Goal: Information Seeking & Learning: Learn about a topic

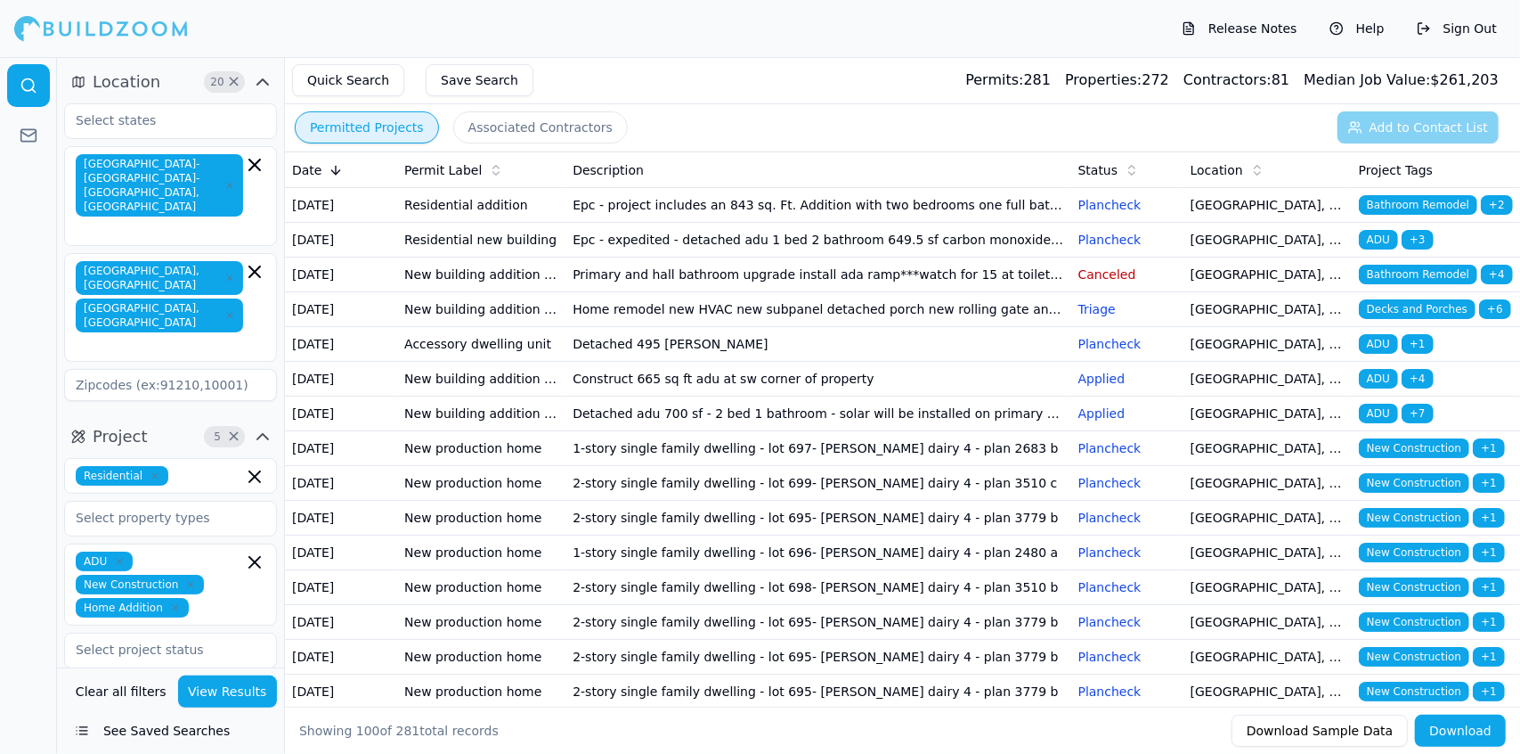
click at [828, 208] on td "Epc - project includes an 843 sq. Ft. Addition with two bedrooms one full bathr…" at bounding box center [818, 205] width 505 height 35
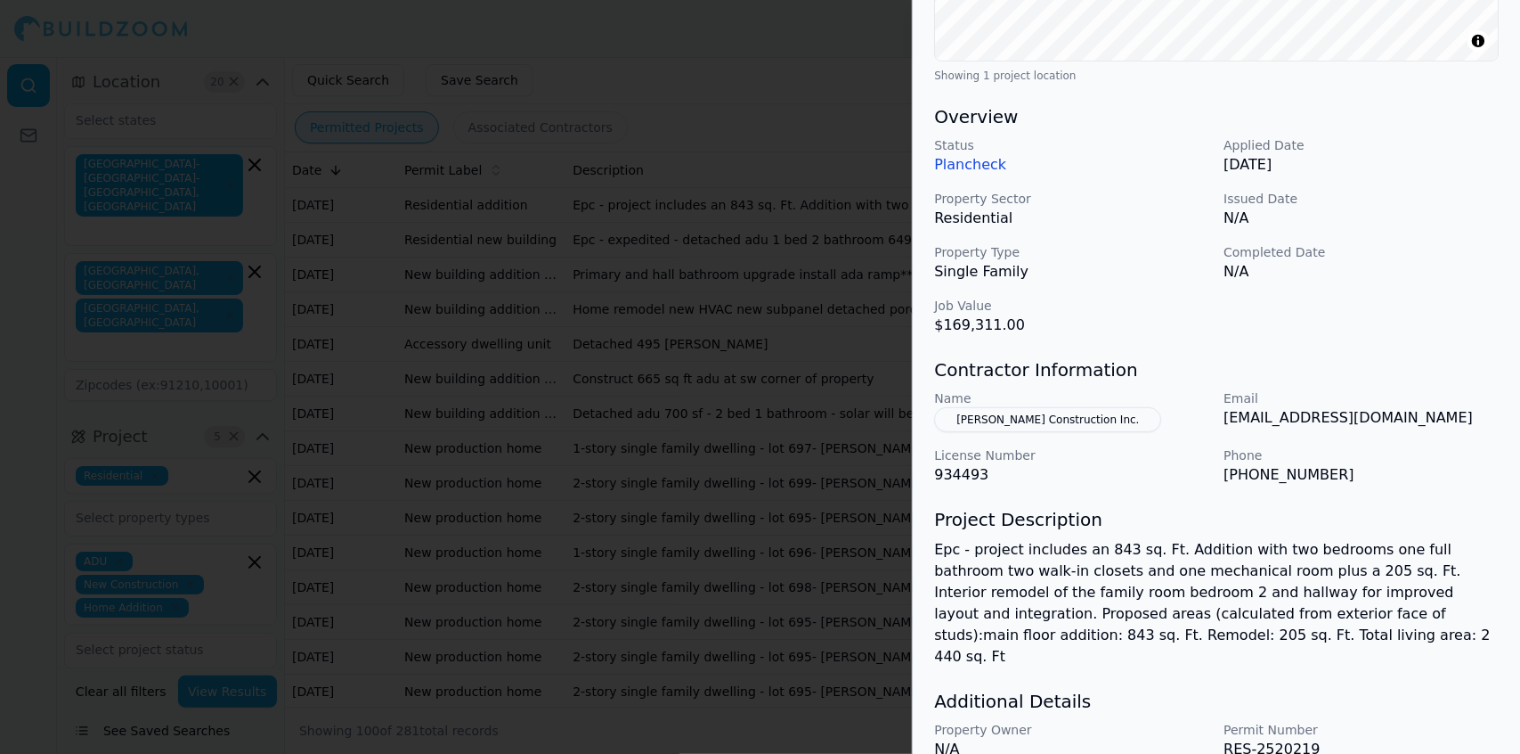
scroll to position [460, 0]
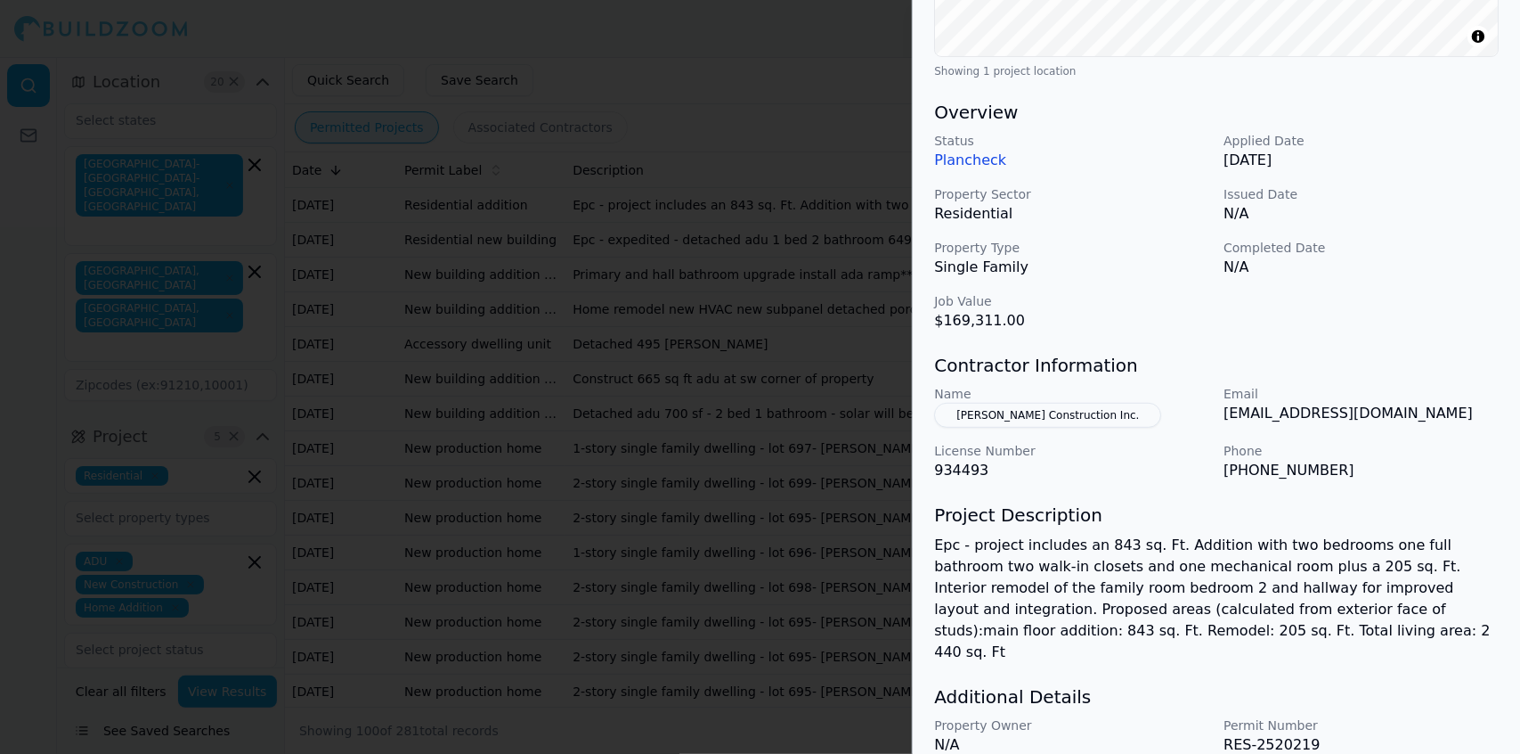
click at [1003, 414] on button "[PERSON_NAME] Construction Inc." at bounding box center [1047, 415] width 227 height 25
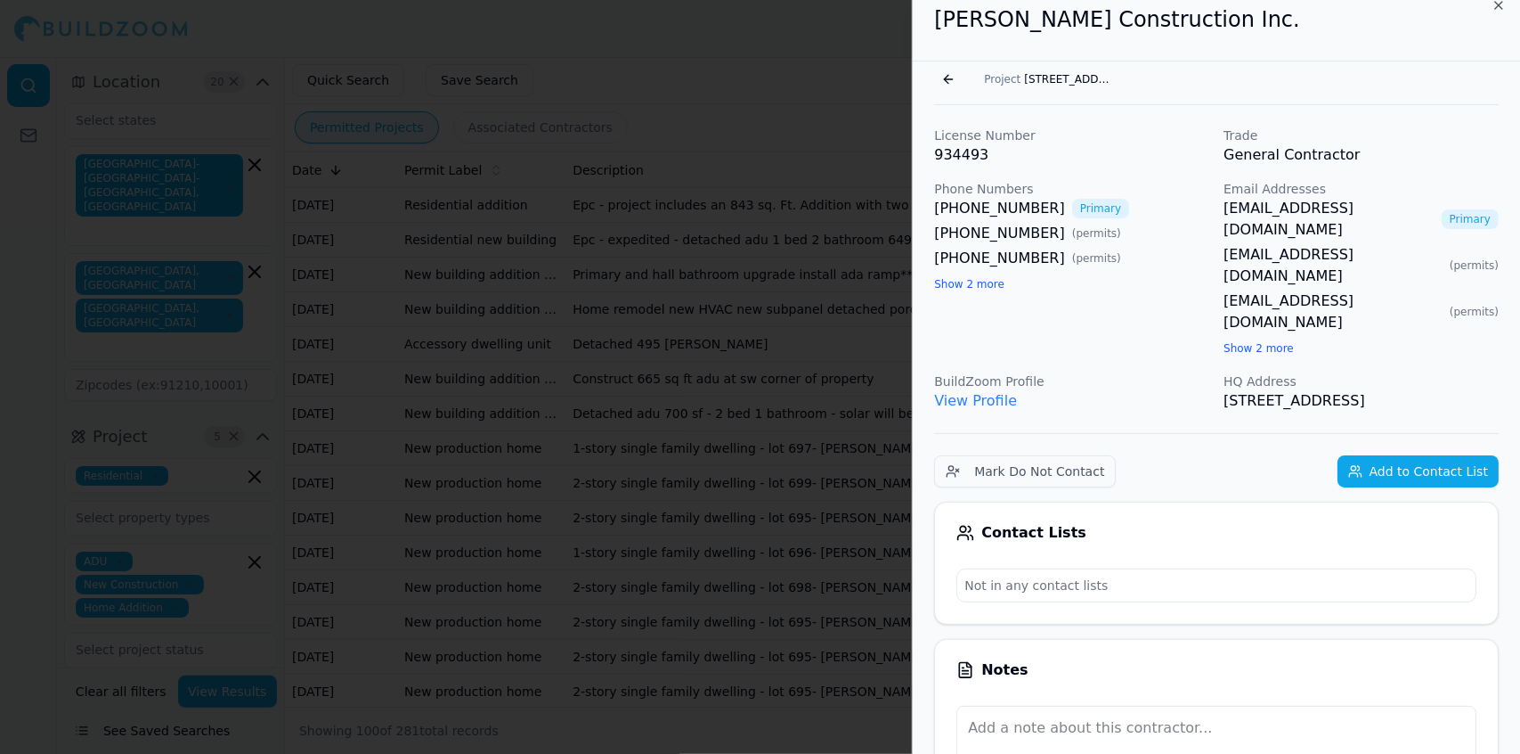
scroll to position [0, 0]
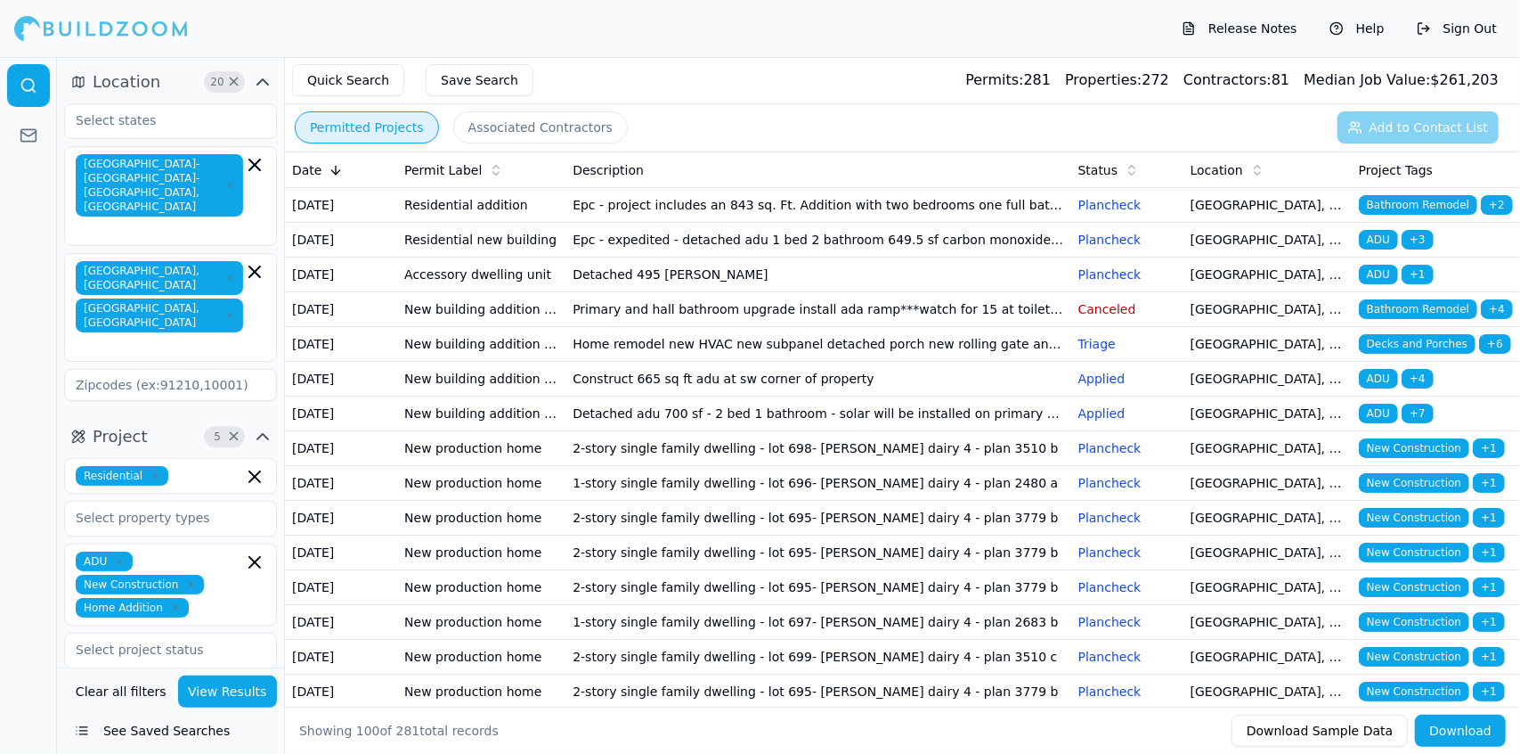
click at [729, 396] on td "Construct 665 sq ft adu at sw corner of property" at bounding box center [818, 379] width 505 height 35
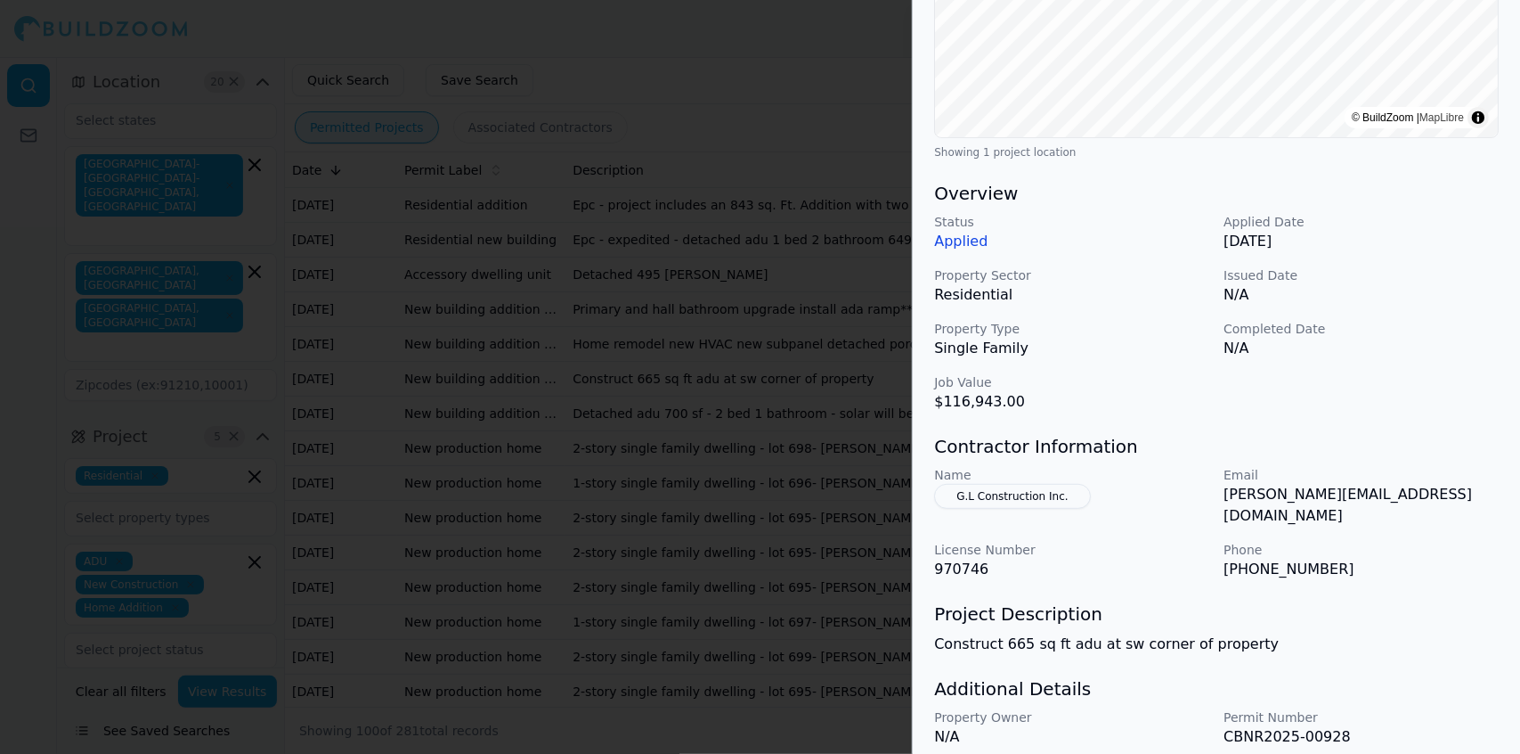
scroll to position [429, 0]
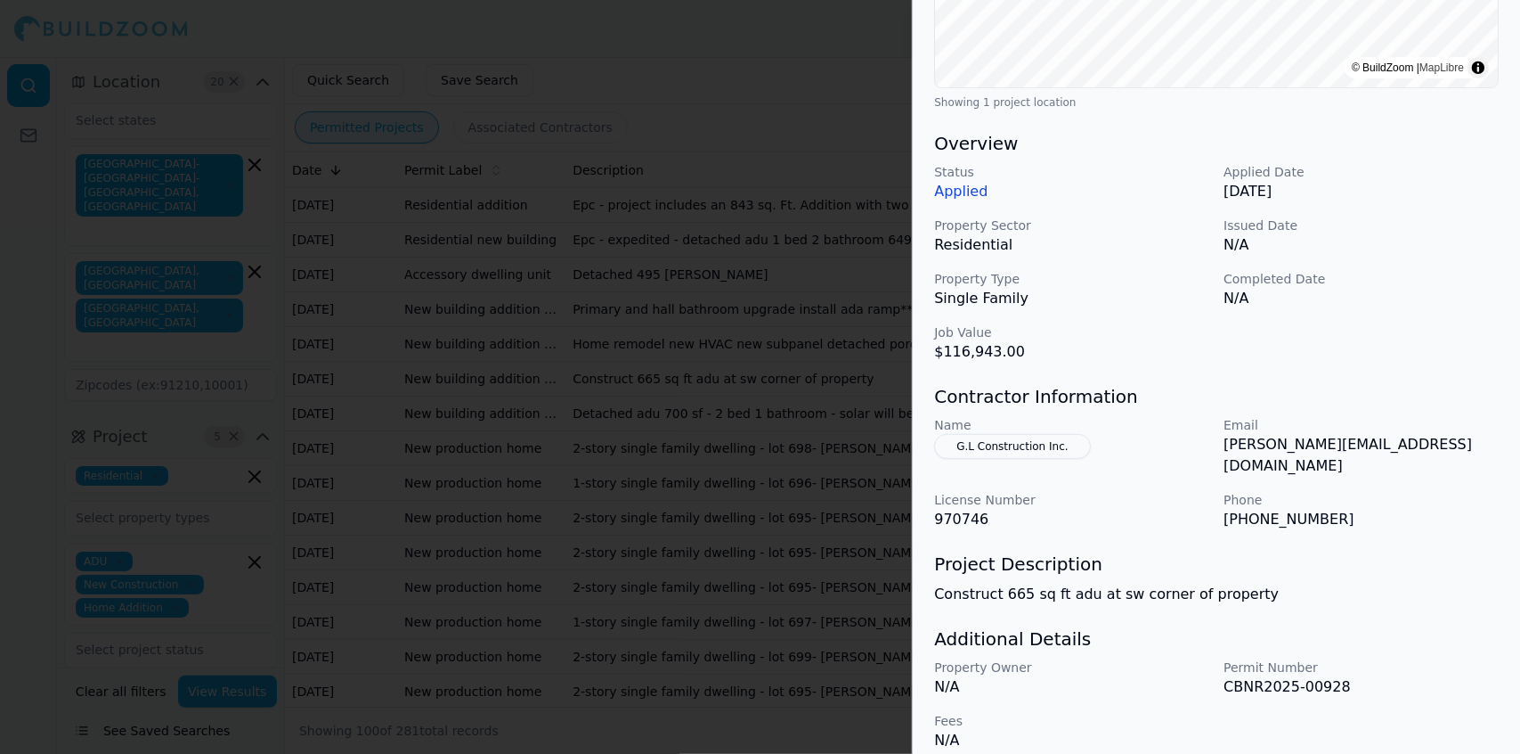
click at [1022, 443] on button "G.L Construction Inc." at bounding box center [1012, 446] width 156 height 25
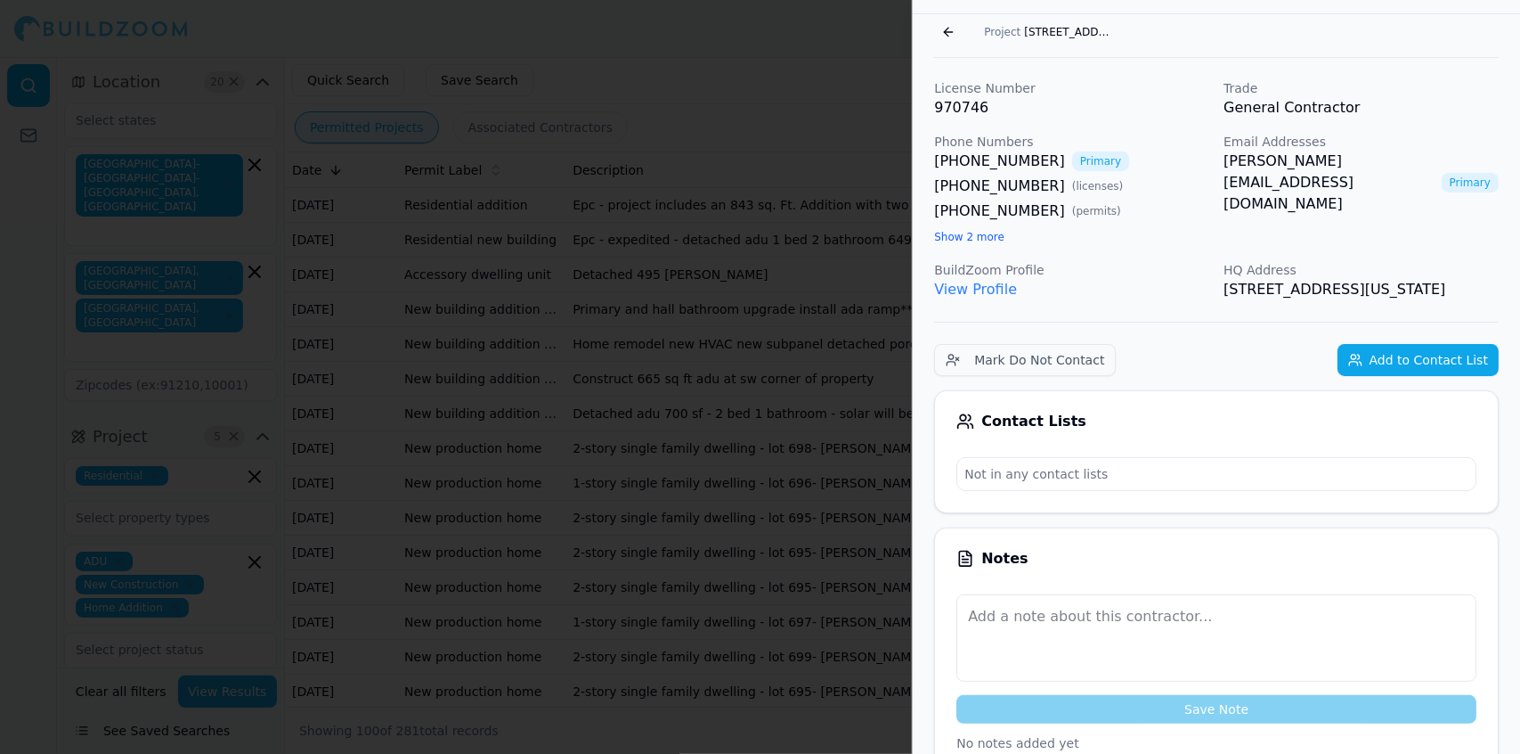
scroll to position [0, 0]
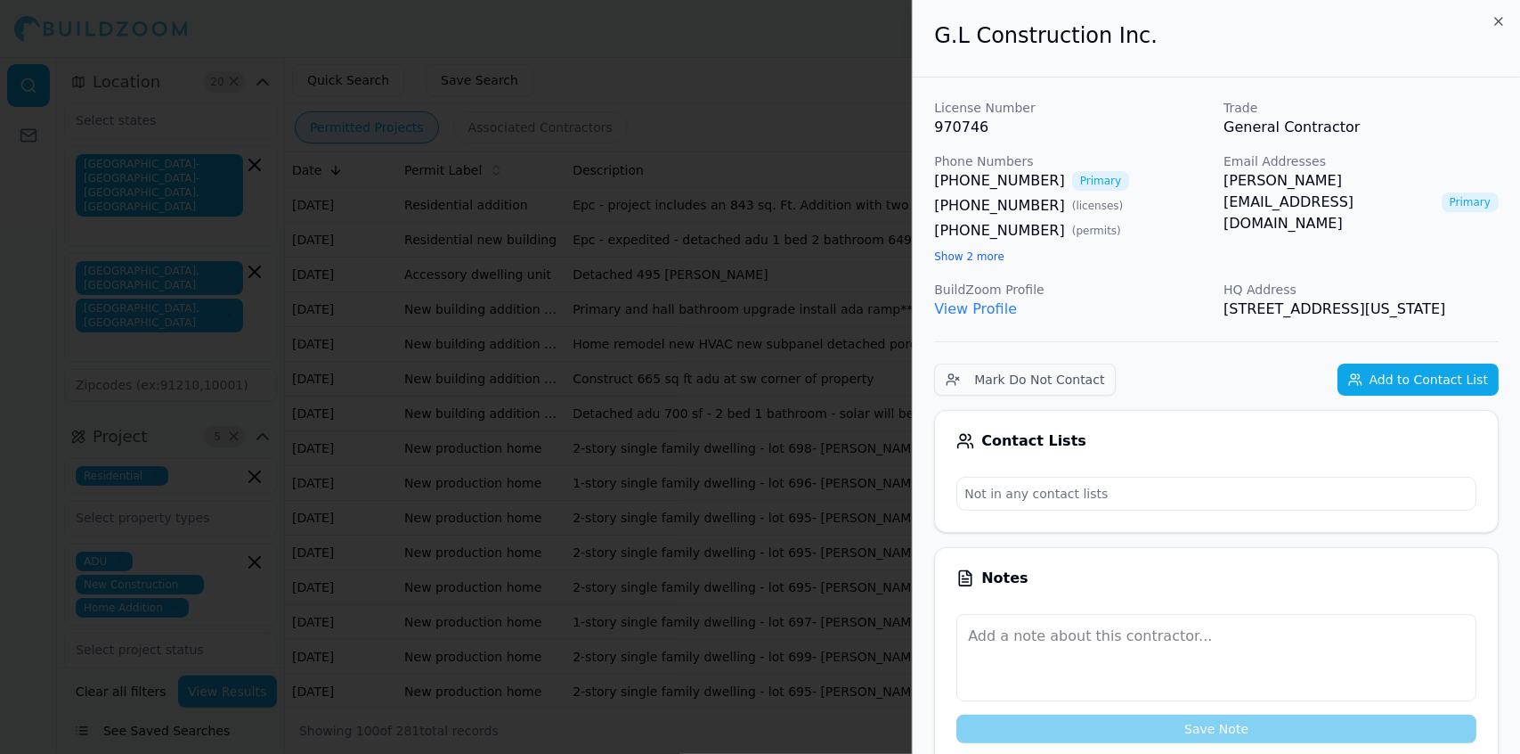
click at [759, 449] on div at bounding box center [760, 377] width 1520 height 754
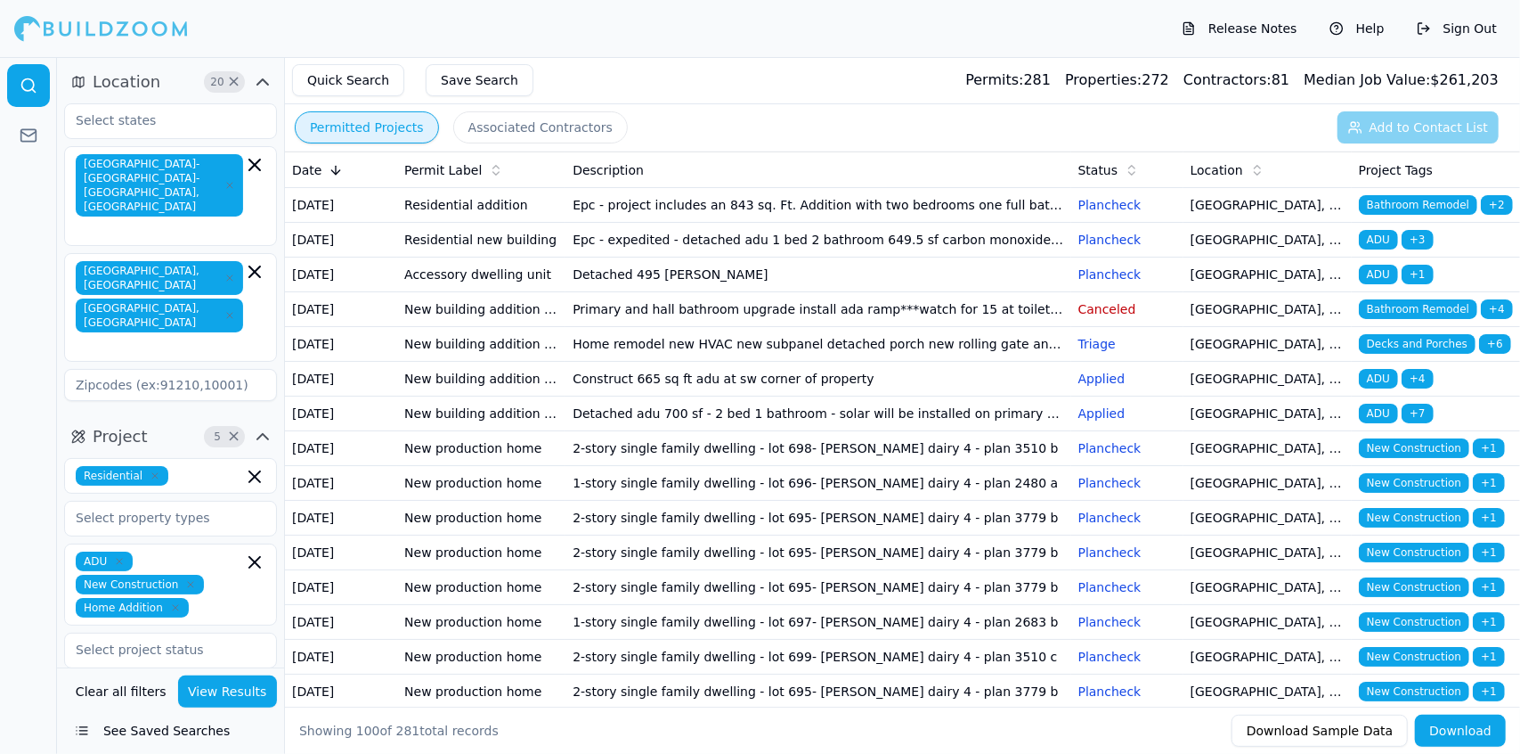
click at [756, 431] on td "Detached adu 700 sf - 2 bed 1 bathroom - solar will be installed on primary dwe…" at bounding box center [818, 413] width 505 height 35
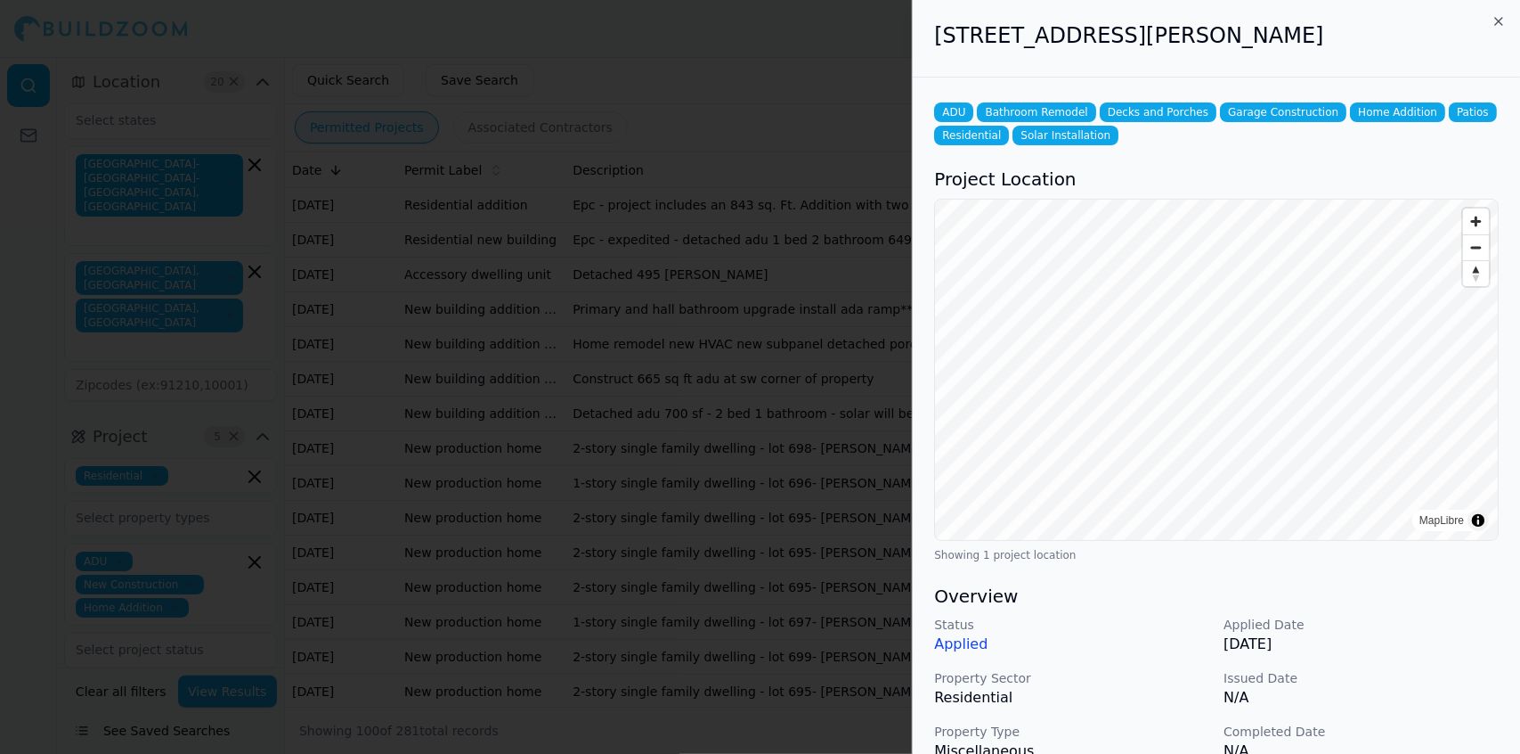
click at [836, 506] on div at bounding box center [760, 377] width 1520 height 754
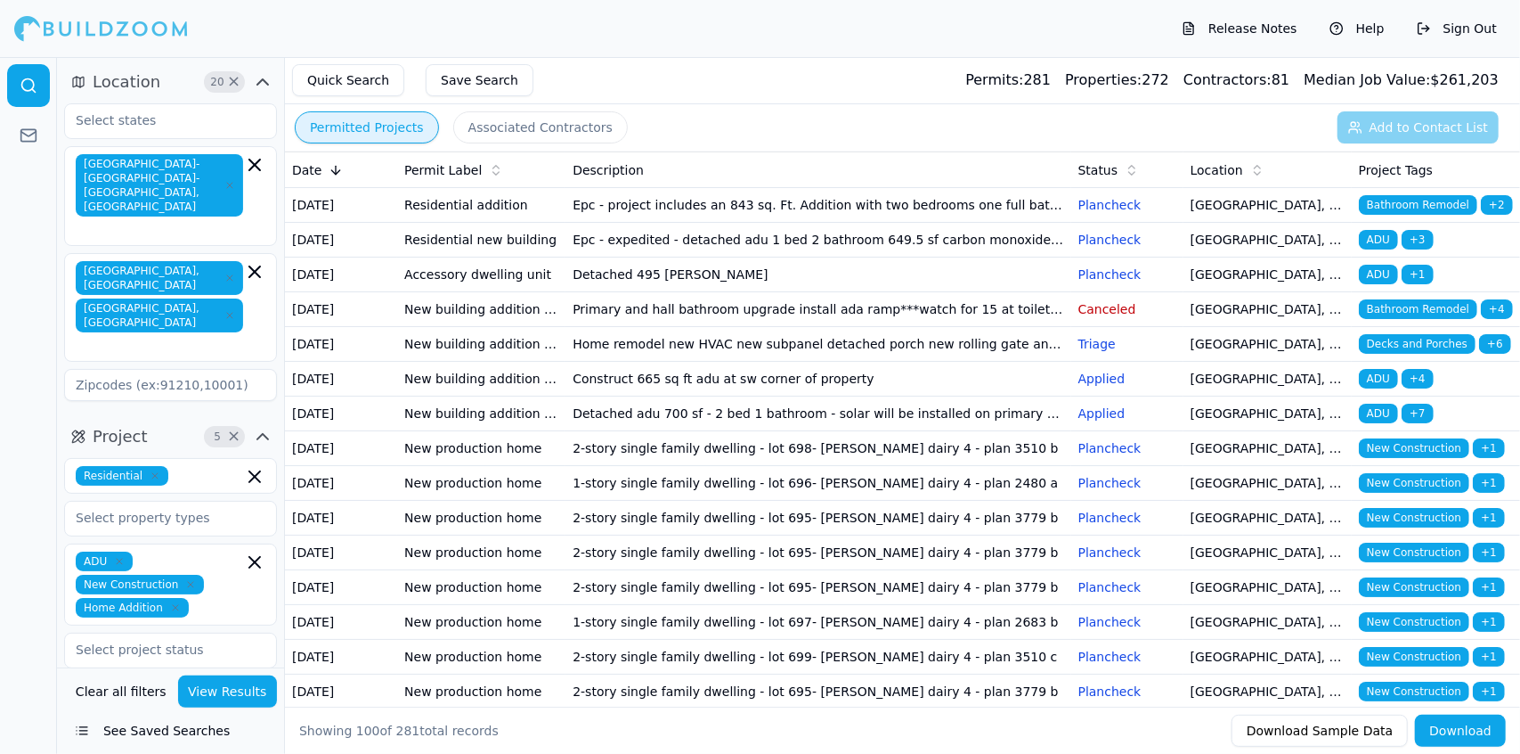
click at [943, 431] on td "Detached adu 700 sf - 2 bed 1 bathroom - solar will be installed on primary dwe…" at bounding box center [818, 413] width 505 height 35
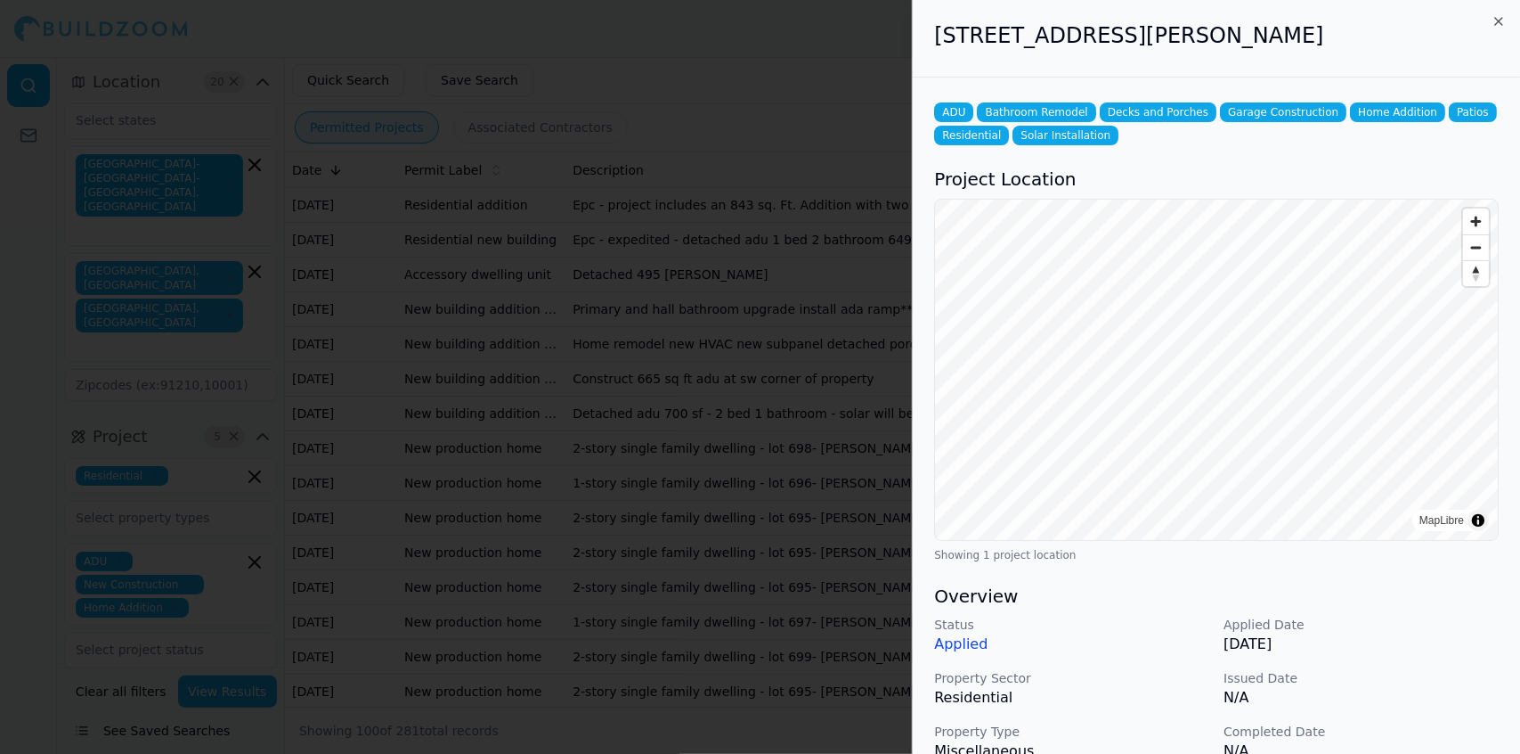
click at [828, 509] on div at bounding box center [760, 377] width 1520 height 754
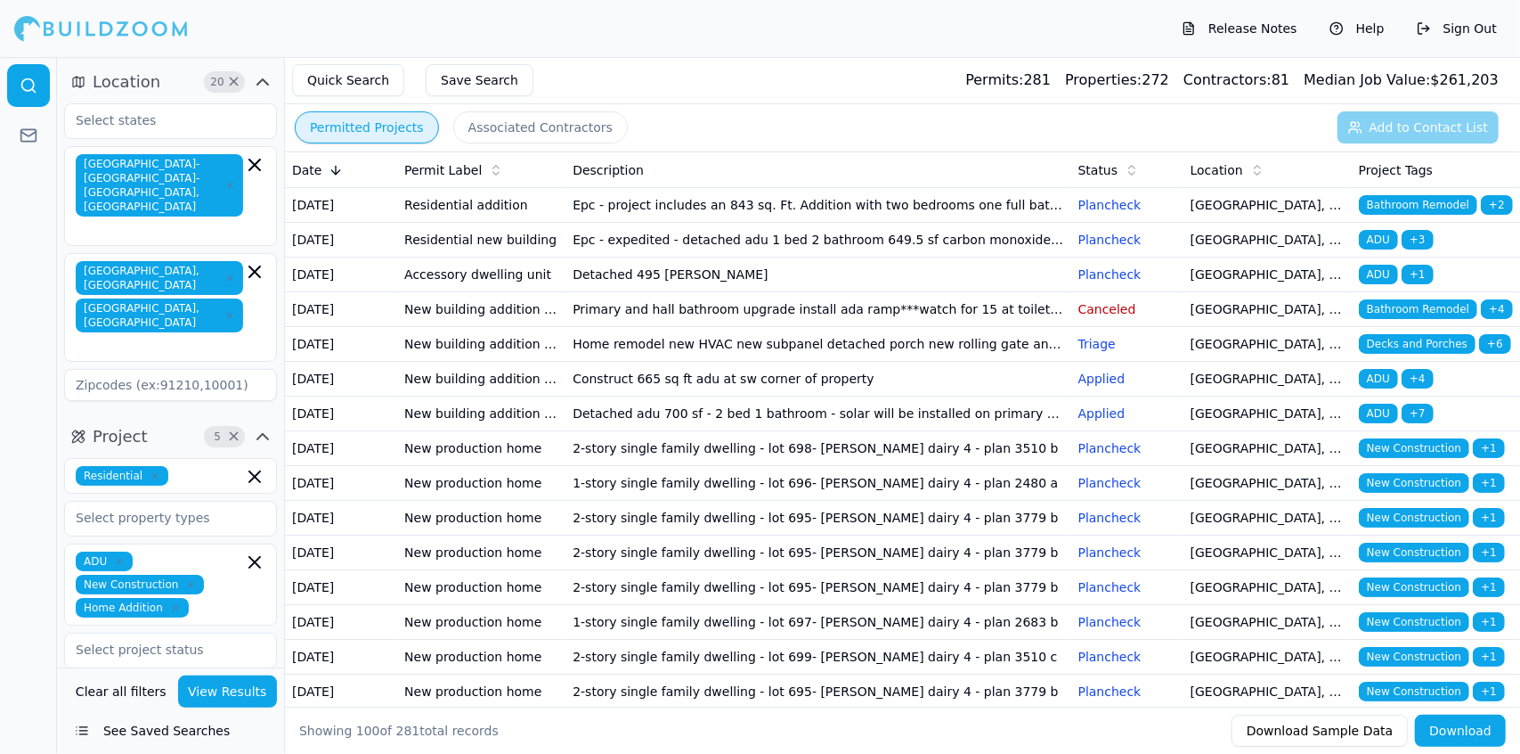
click at [789, 292] on td "Detached 495 [PERSON_NAME]" at bounding box center [818, 274] width 505 height 35
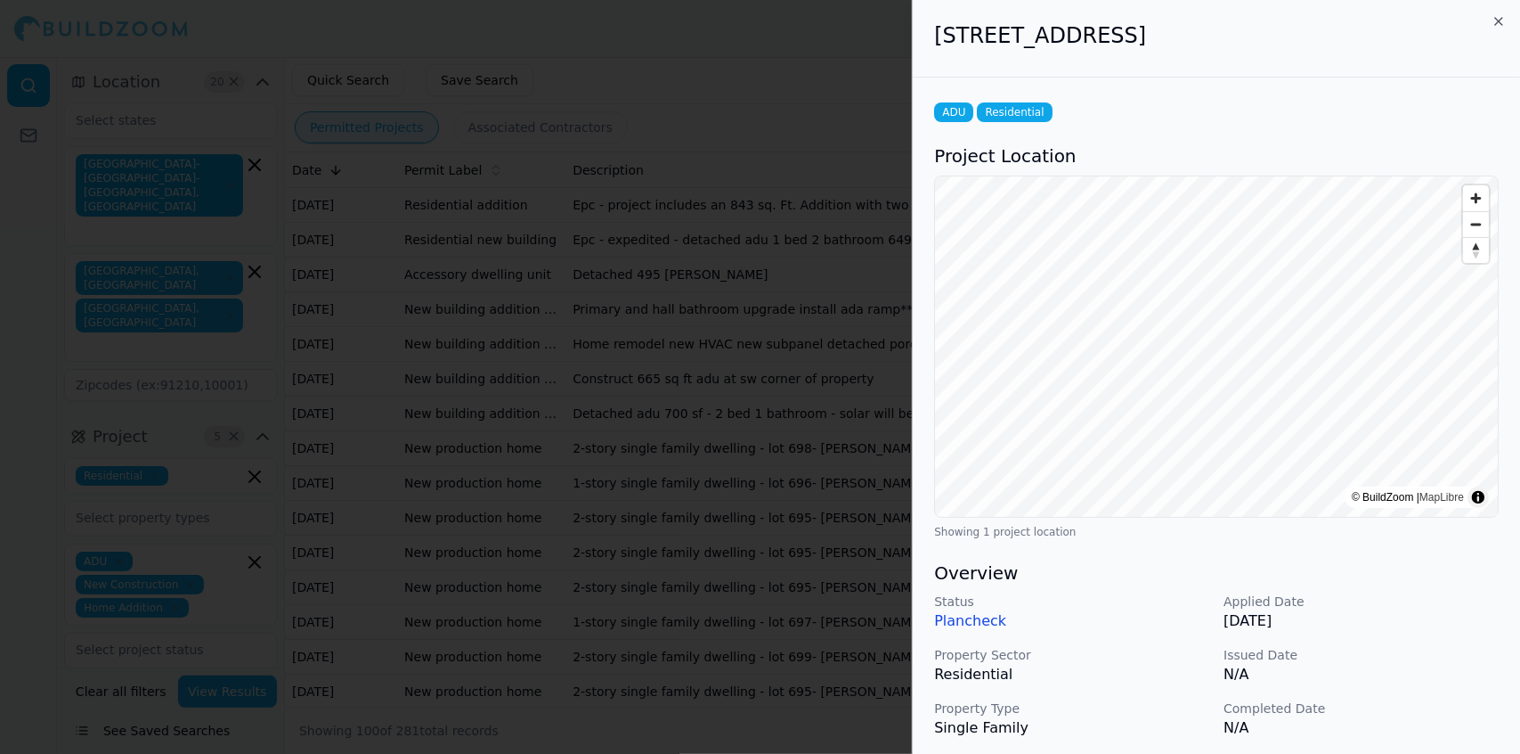
click at [754, 335] on div at bounding box center [760, 377] width 1520 height 754
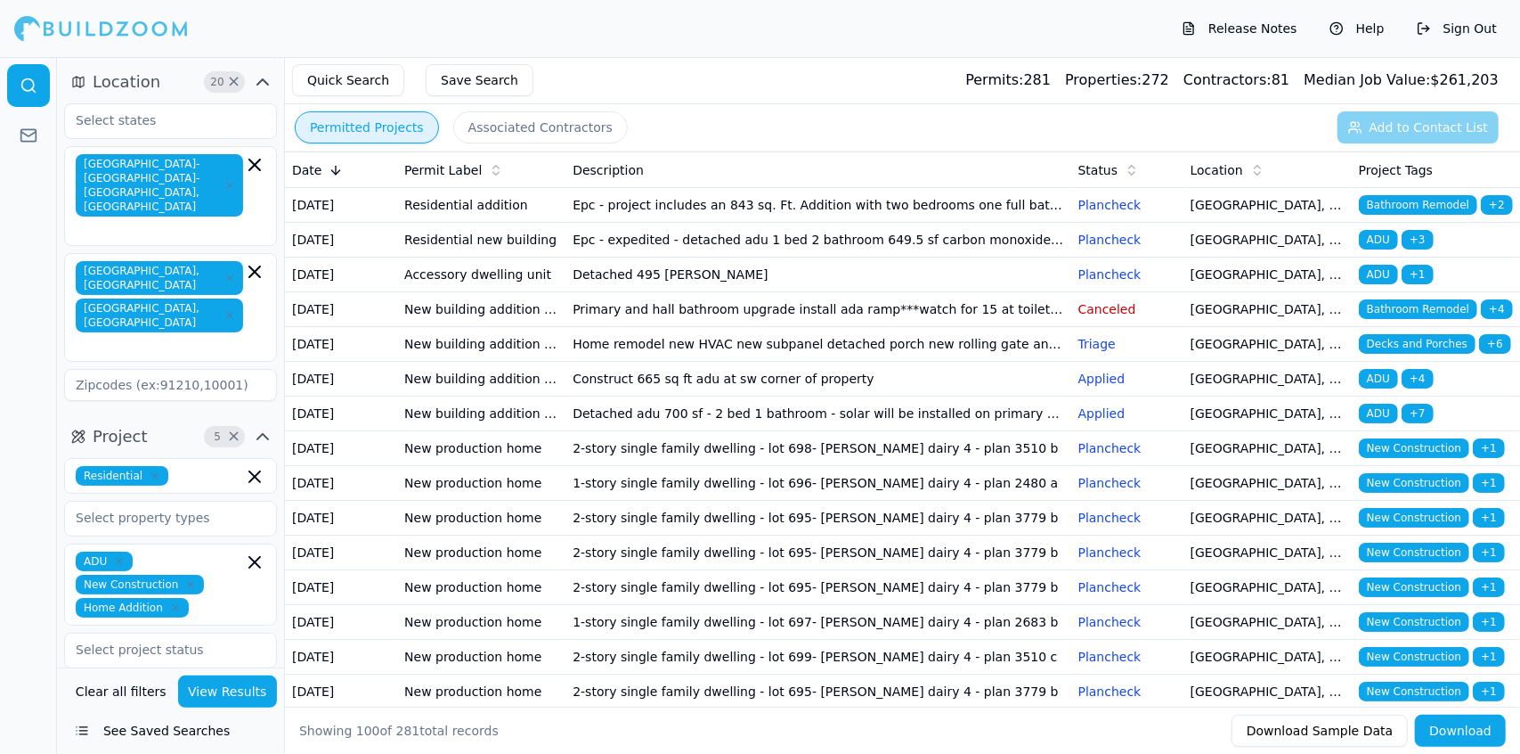
click at [947, 212] on td "Epc - project includes an 843 sq. Ft. Addition with two bedrooms one full bathr…" at bounding box center [818, 205] width 505 height 35
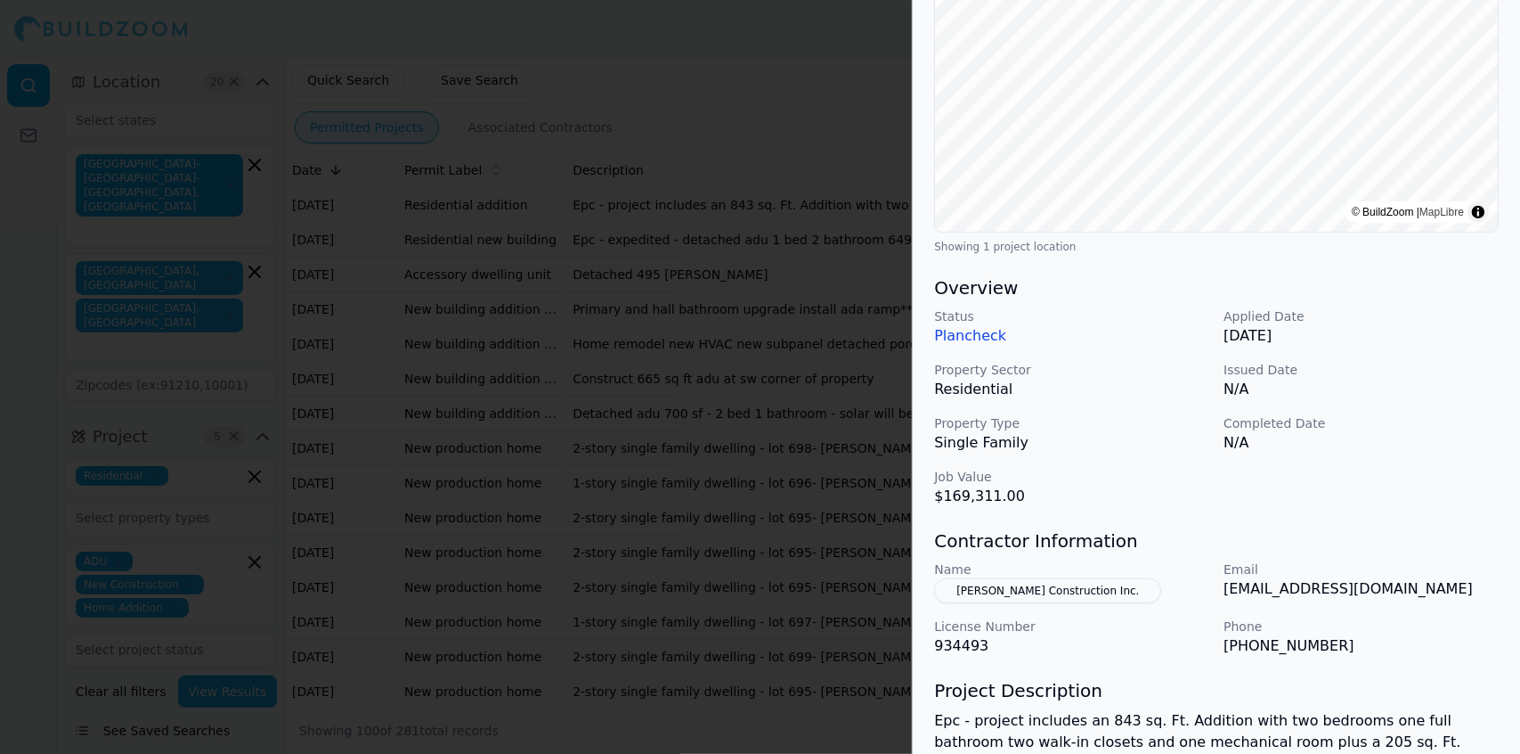
scroll to position [290, 0]
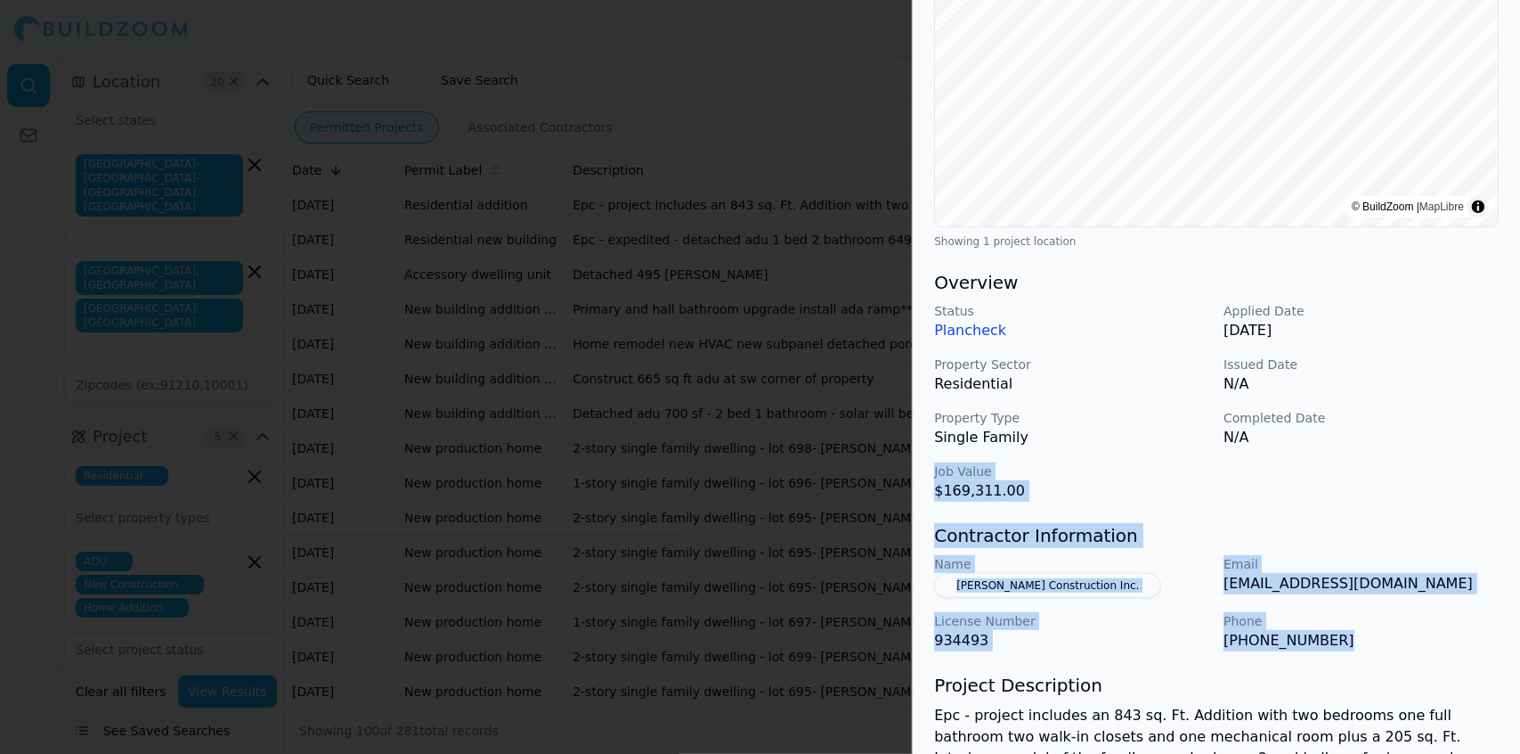
drag, startPoint x: 1325, startPoint y: 644, endPoint x: 1024, endPoint y: 473, distance: 346.2
click at [942, 471] on div "Bathroom Remodel Home Addition Residential Project Location © BuildZoom | MapLi…" at bounding box center [1216, 393] width 607 height 1213
click at [1131, 478] on p "Job Value" at bounding box center [1071, 471] width 275 height 18
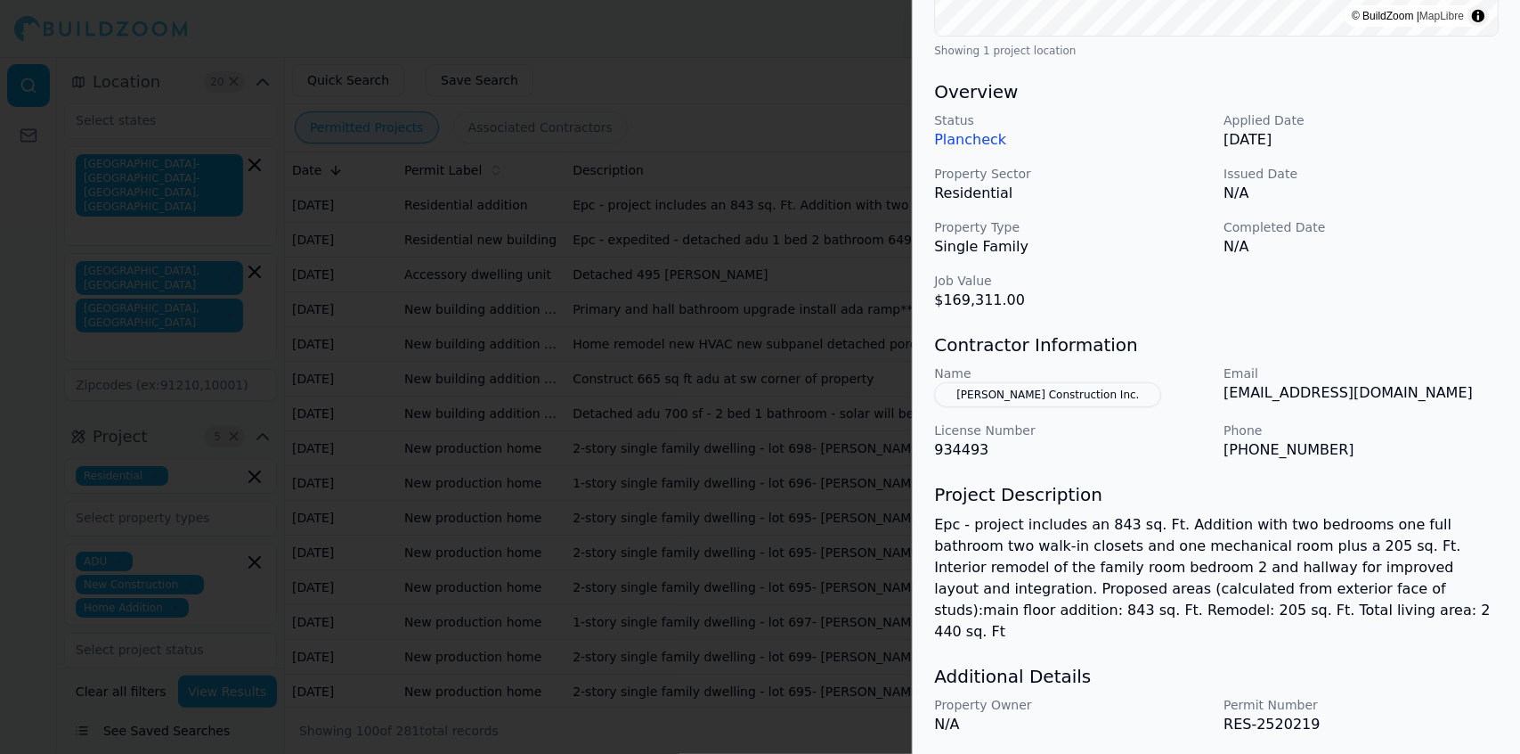
scroll to position [482, 0]
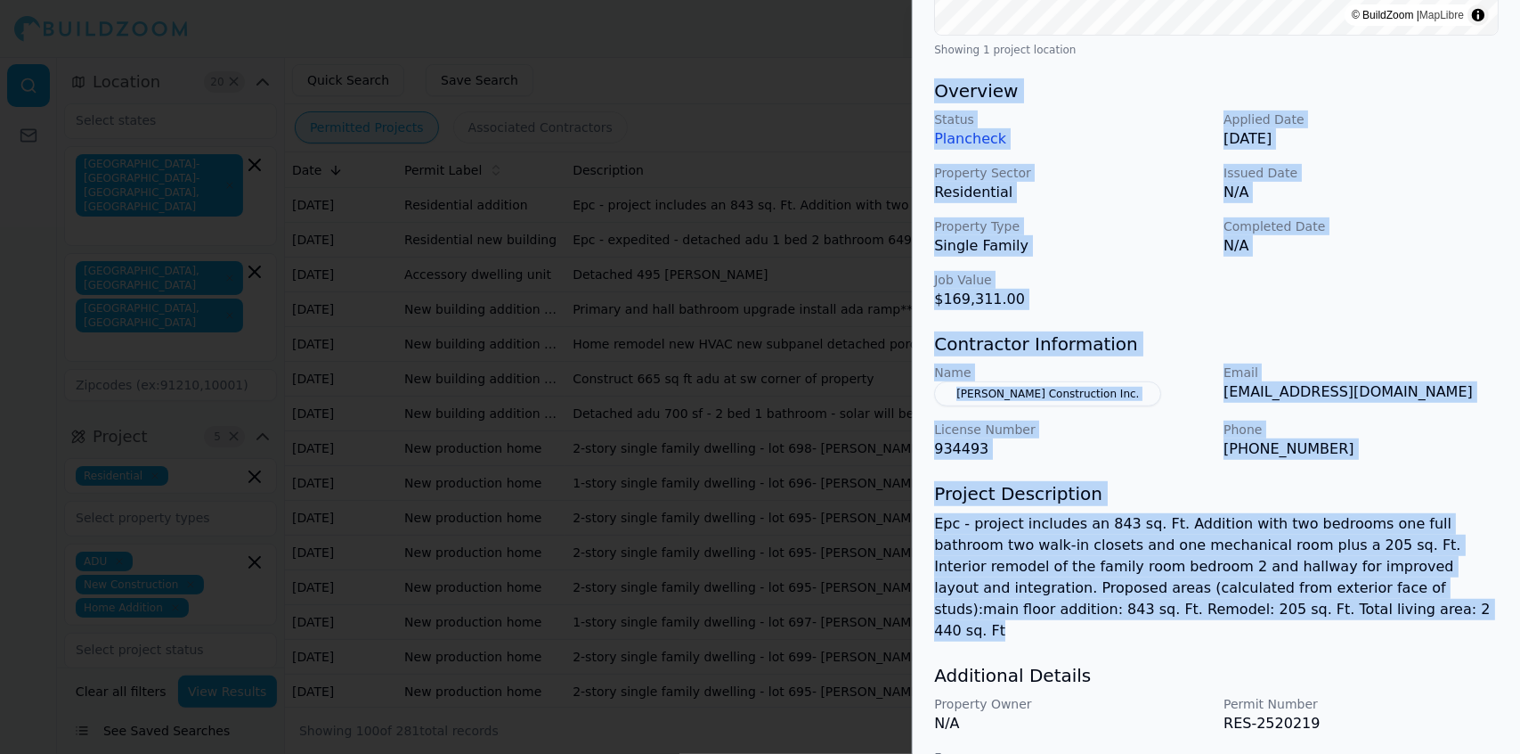
drag, startPoint x: 1137, startPoint y: 616, endPoint x: 937, endPoint y: 101, distance: 553.0
click at [937, 101] on div "Bathroom Remodel Home Addition Residential Project Location © BuildZoom | MapLi…" at bounding box center [1216, 202] width 607 height 1213
copy div "Overview Status Plancheck Applied Date [DATE] Property Sector Residential Issue…"
